Goal: Task Accomplishment & Management: Use online tool/utility

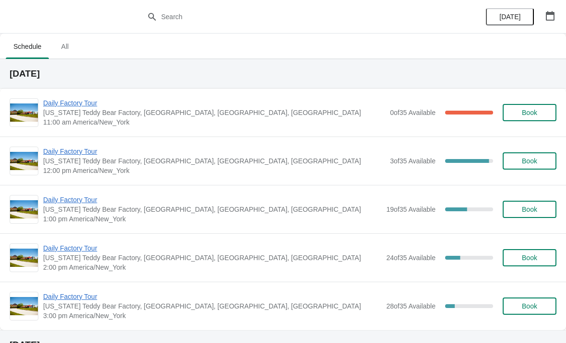
click at [85, 103] on span "Daily Factory Tour" at bounding box center [214, 103] width 342 height 10
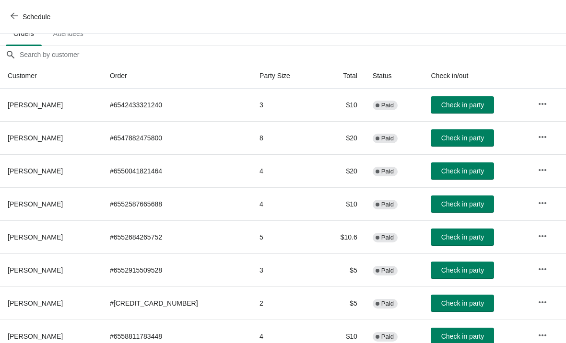
scroll to position [71, 0]
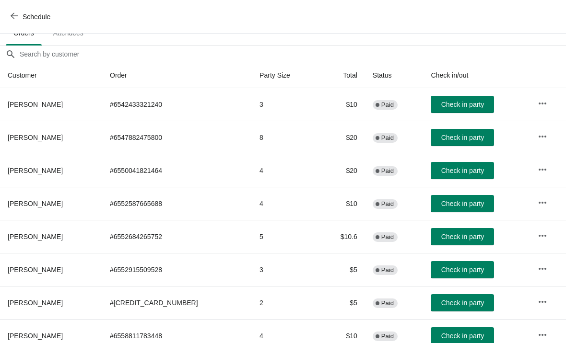
click at [469, 201] on span "Check in party" at bounding box center [462, 204] width 43 height 8
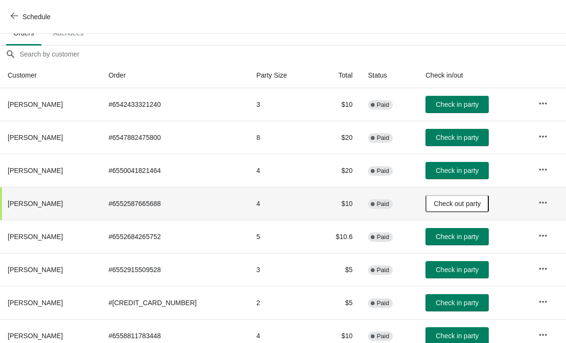
click at [16, 18] on icon "button" at bounding box center [15, 16] width 8 height 8
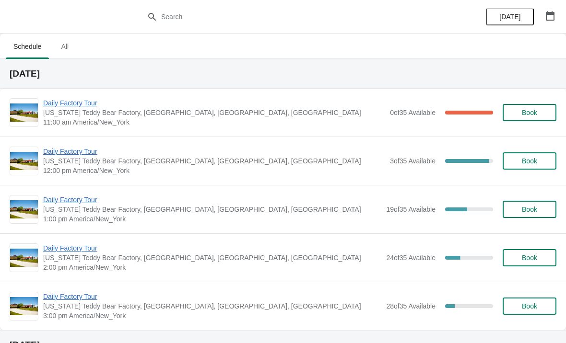
click at [82, 154] on span "Daily Factory Tour" at bounding box center [214, 152] width 342 height 10
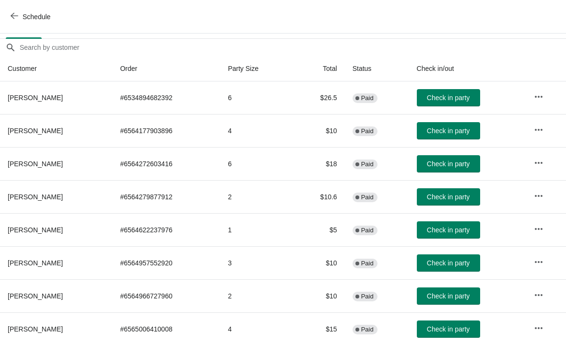
scroll to position [78, 0]
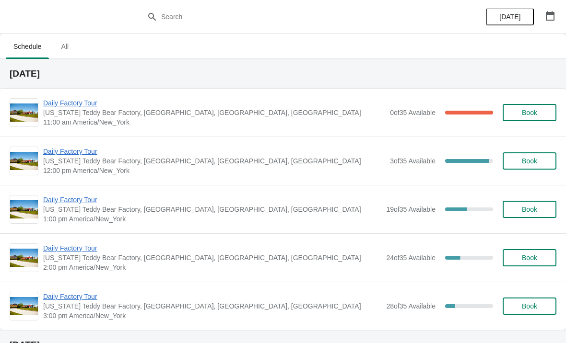
click at [88, 103] on span "Daily Factory Tour" at bounding box center [214, 103] width 342 height 10
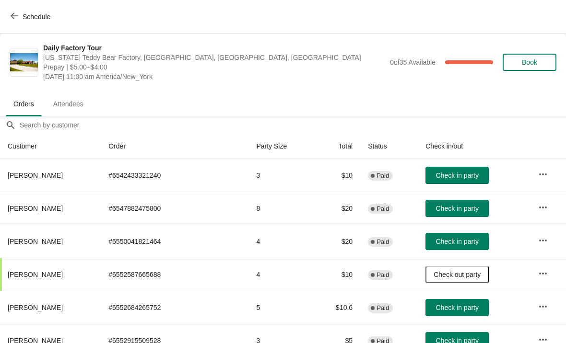
click at [455, 207] on span "Check in party" at bounding box center [457, 209] width 43 height 8
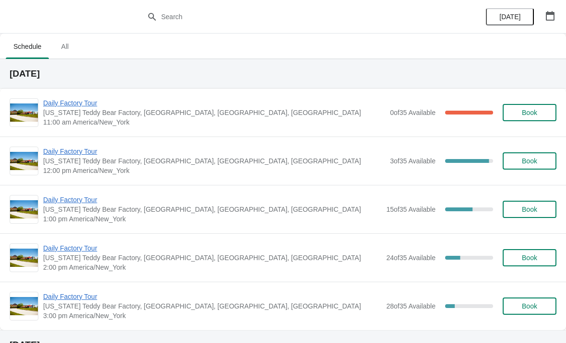
click at [86, 96] on div "Daily Factory Tour Vermont Teddy Bear Factory, Shelburne Road, Shelburne, VT, U…" at bounding box center [283, 113] width 566 height 48
click at [62, 105] on span "Daily Factory Tour" at bounding box center [214, 103] width 342 height 10
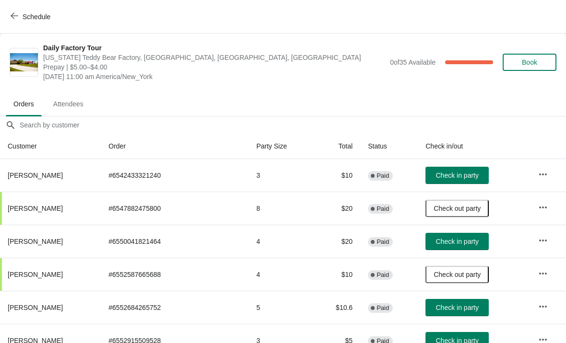
click at [462, 174] on span "Check in party" at bounding box center [457, 176] width 43 height 8
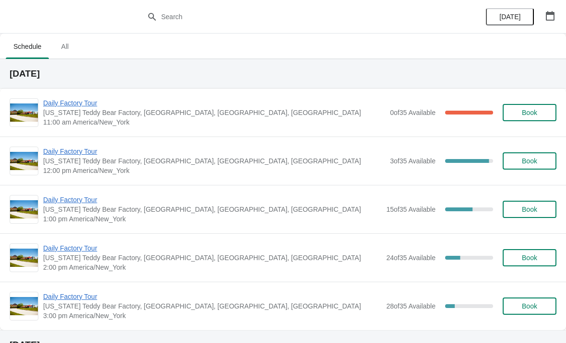
click at [80, 100] on span "Daily Factory Tour" at bounding box center [214, 103] width 342 height 10
